Goal: Find specific page/section: Find specific page/section

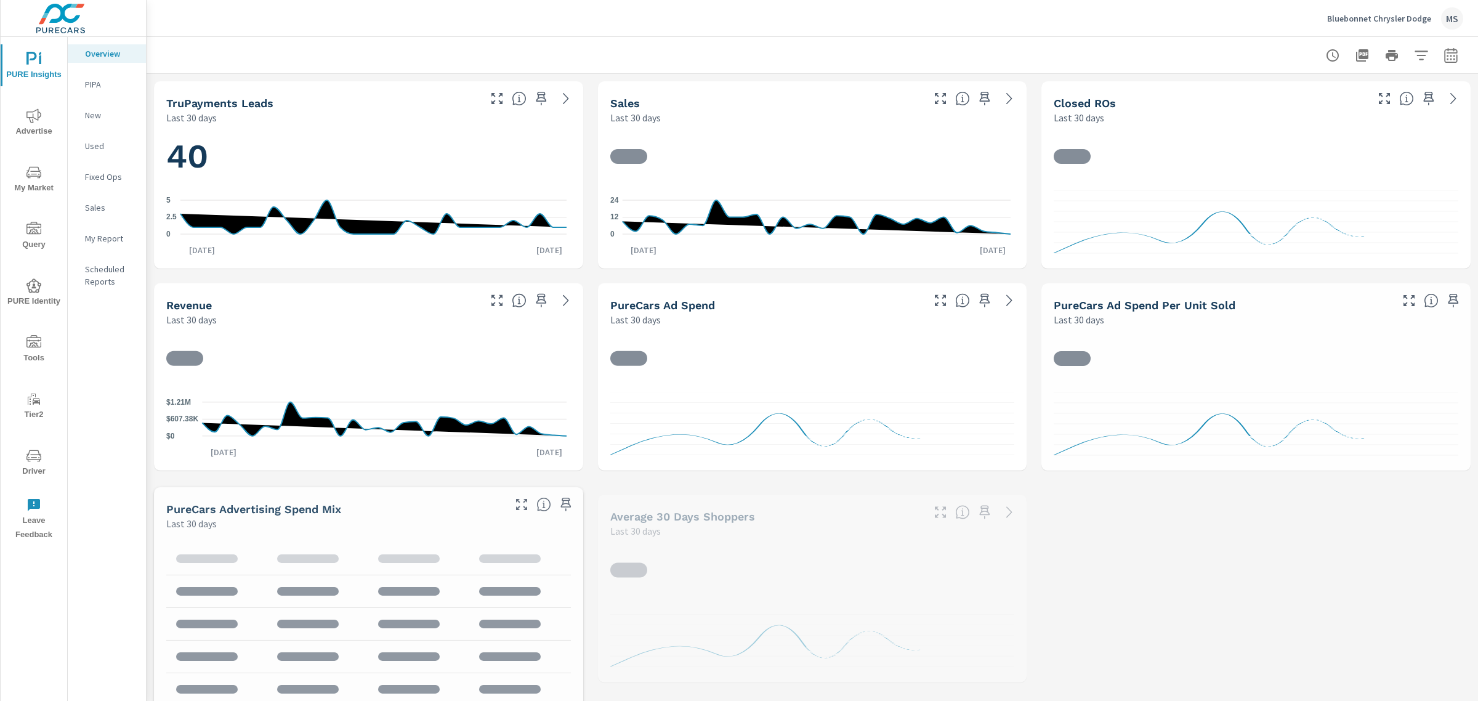
click at [43, 289] on span "PURE Identity" at bounding box center [33, 293] width 59 height 30
